Goal: Task Accomplishment & Management: Manage account settings

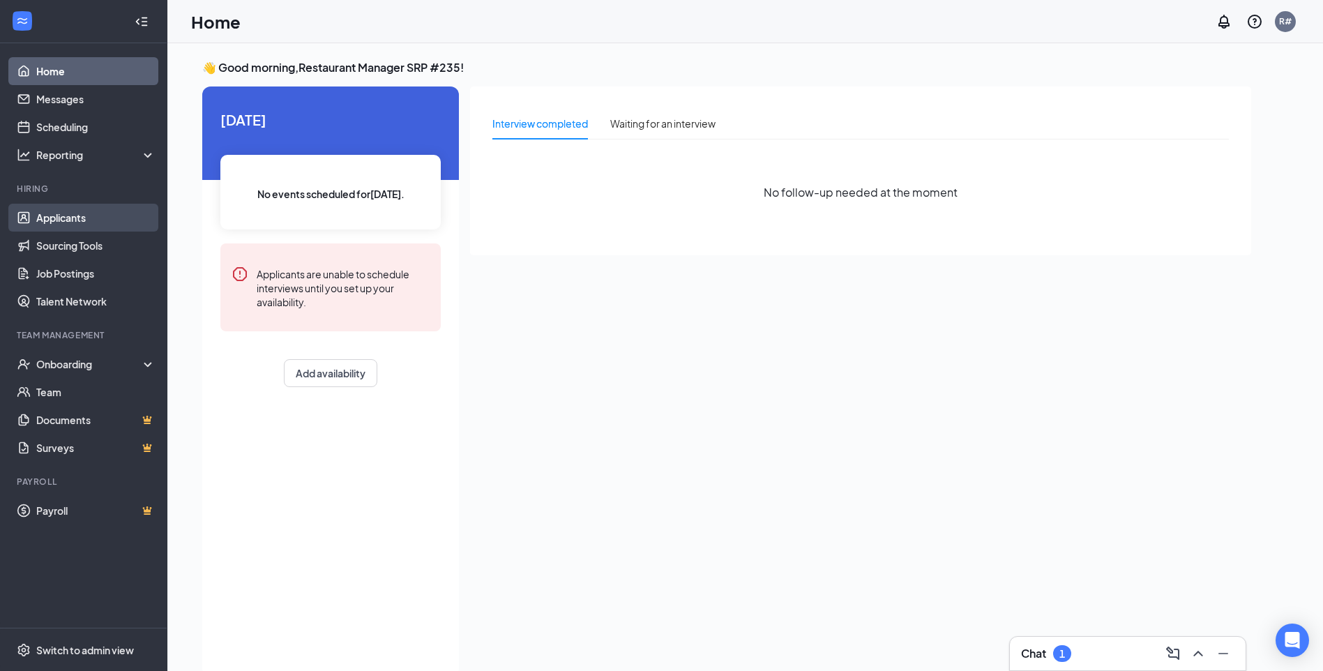
click at [45, 208] on link "Applicants" at bounding box center [95, 218] width 119 height 28
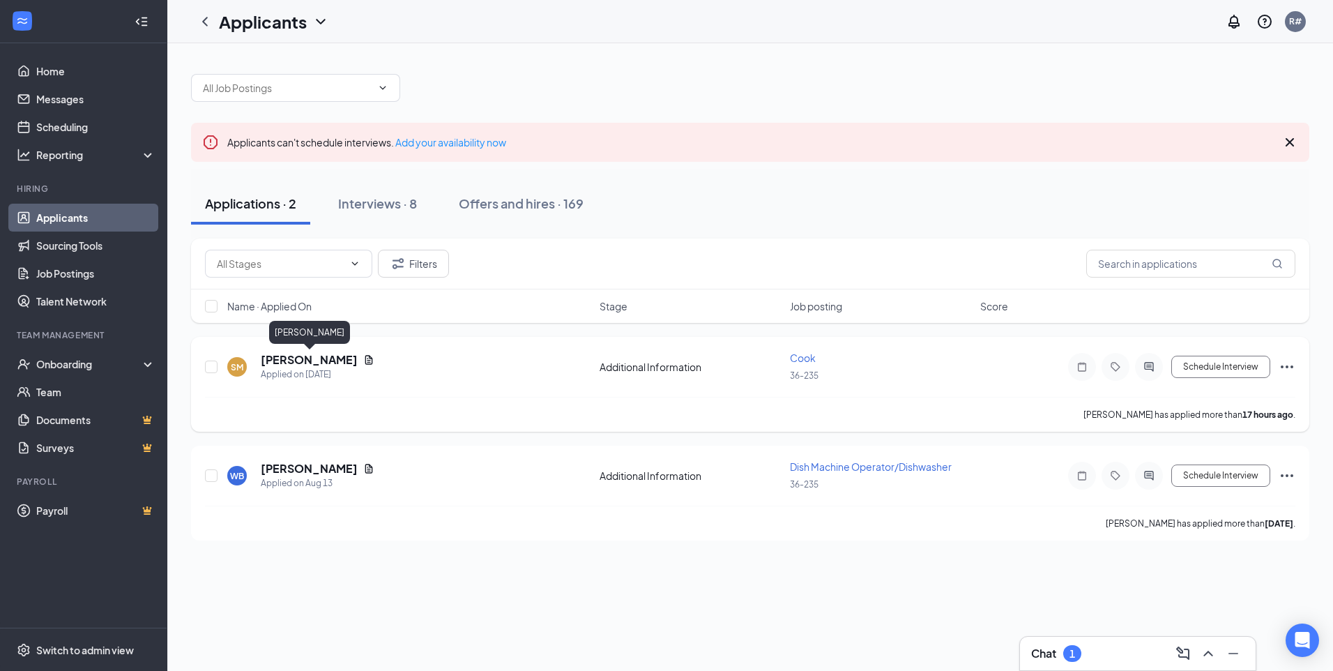
click at [337, 363] on h5 "[PERSON_NAME]" at bounding box center [309, 359] width 97 height 15
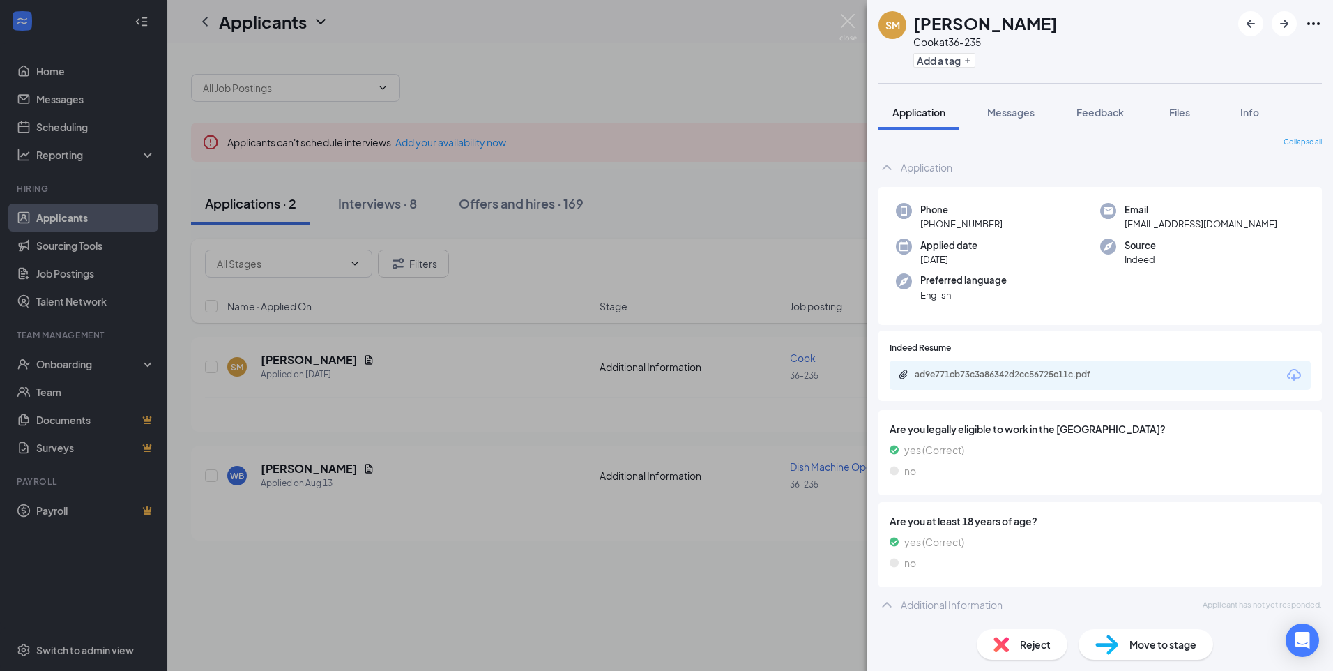
scroll to position [5, 0]
click at [990, 378] on div "ad9e771cb73c3a86342d2cc56725c11c.pdf" at bounding box center [1012, 373] width 195 height 11
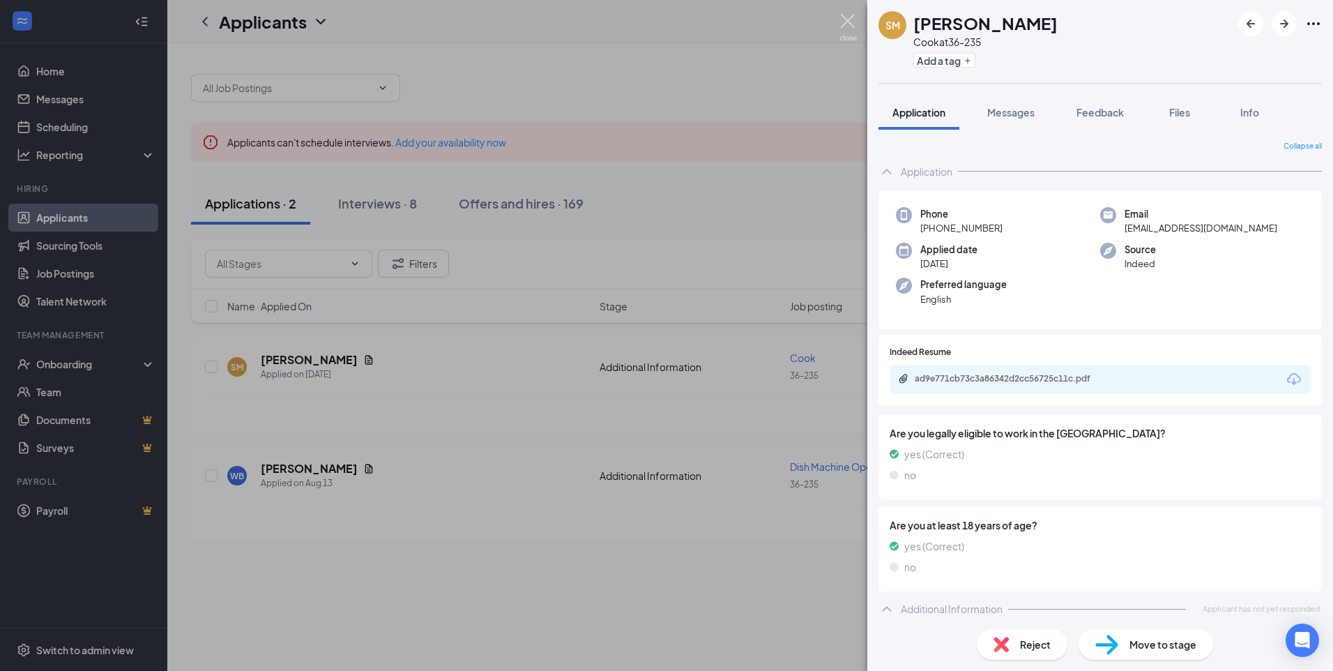
click at [841, 16] on img at bounding box center [847, 27] width 17 height 27
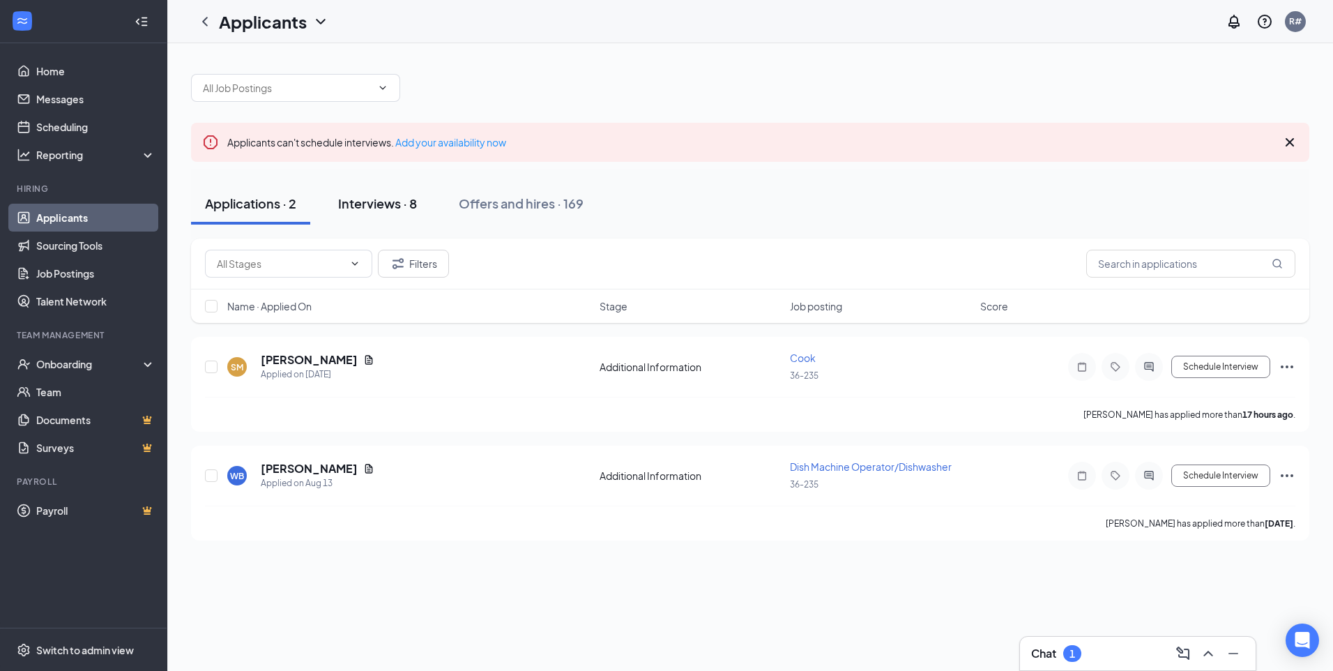
click at [409, 208] on div "Interviews · 8" at bounding box center [377, 203] width 79 height 17
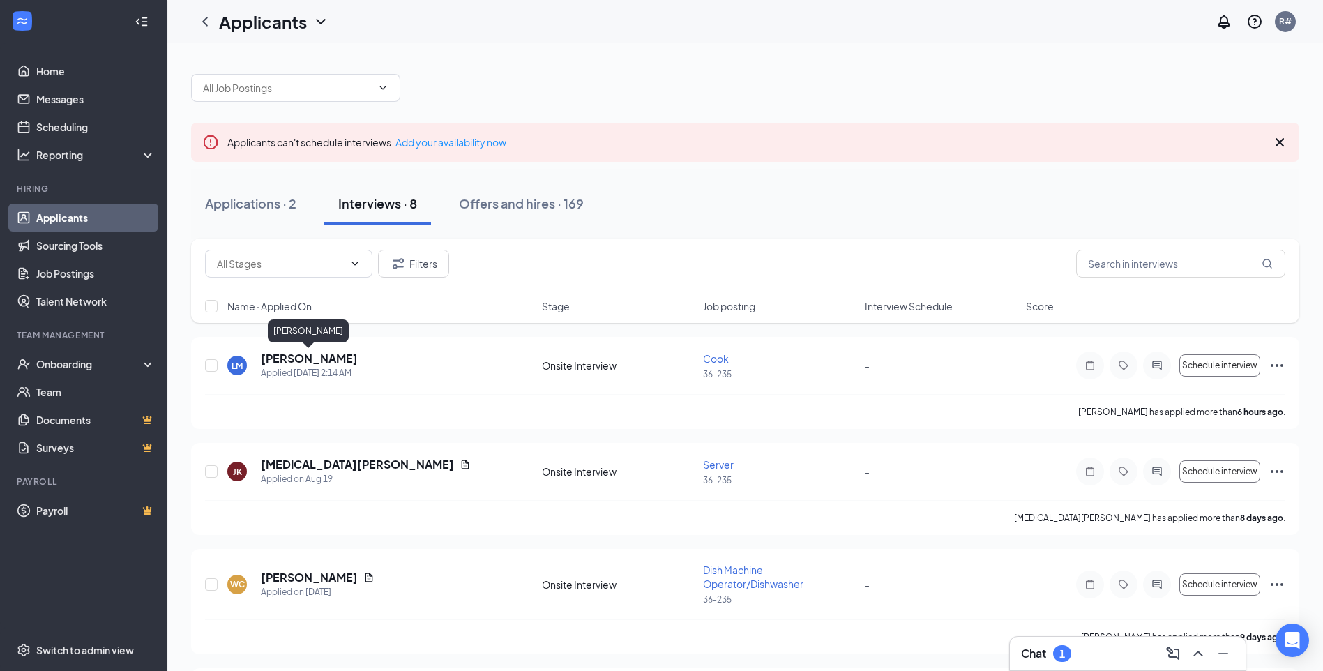
click at [309, 347] on div "[PERSON_NAME]" at bounding box center [308, 333] width 81 height 29
click at [310, 362] on h5 "[PERSON_NAME]" at bounding box center [309, 358] width 97 height 15
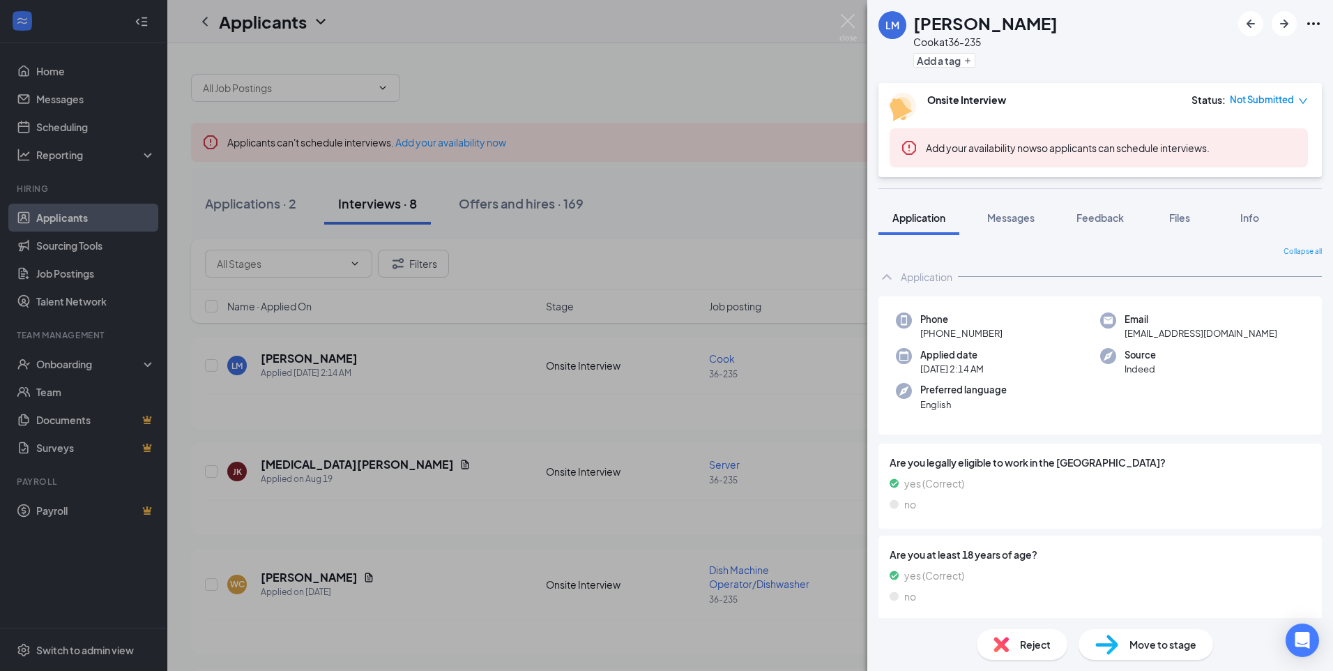
click at [991, 642] on div "Reject" at bounding box center [1022, 644] width 91 height 31
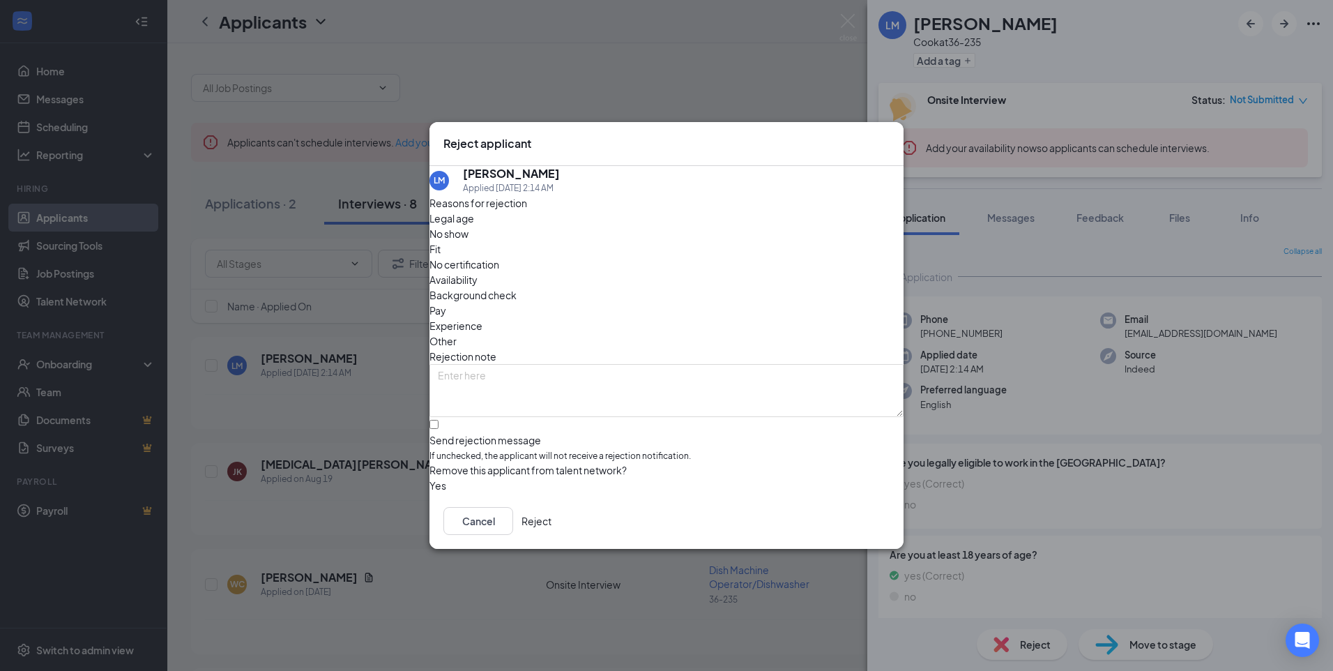
click at [482, 318] on span "Experience" at bounding box center [455, 325] width 53 height 15
click at [551, 531] on button "Reject" at bounding box center [536, 521] width 30 height 28
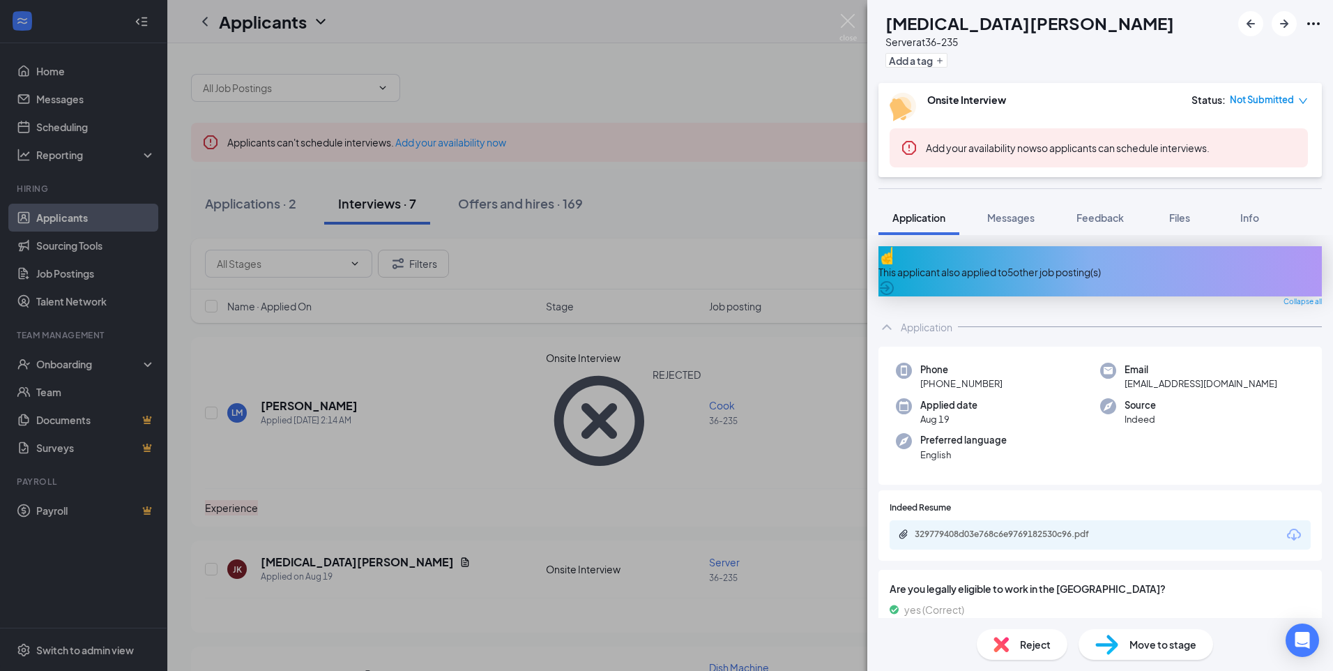
click at [608, 90] on div "[PERSON_NAME][MEDICAL_DATA] Server at 36-235 Add a tag Onsite Interview Status …" at bounding box center [666, 335] width 1333 height 671
